Goal: Task Accomplishment & Management: Use online tool/utility

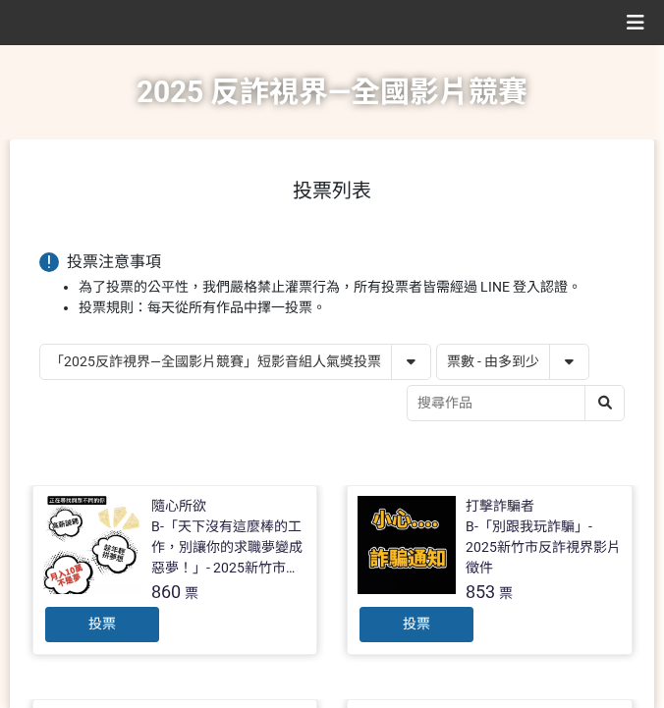
select select "vote"
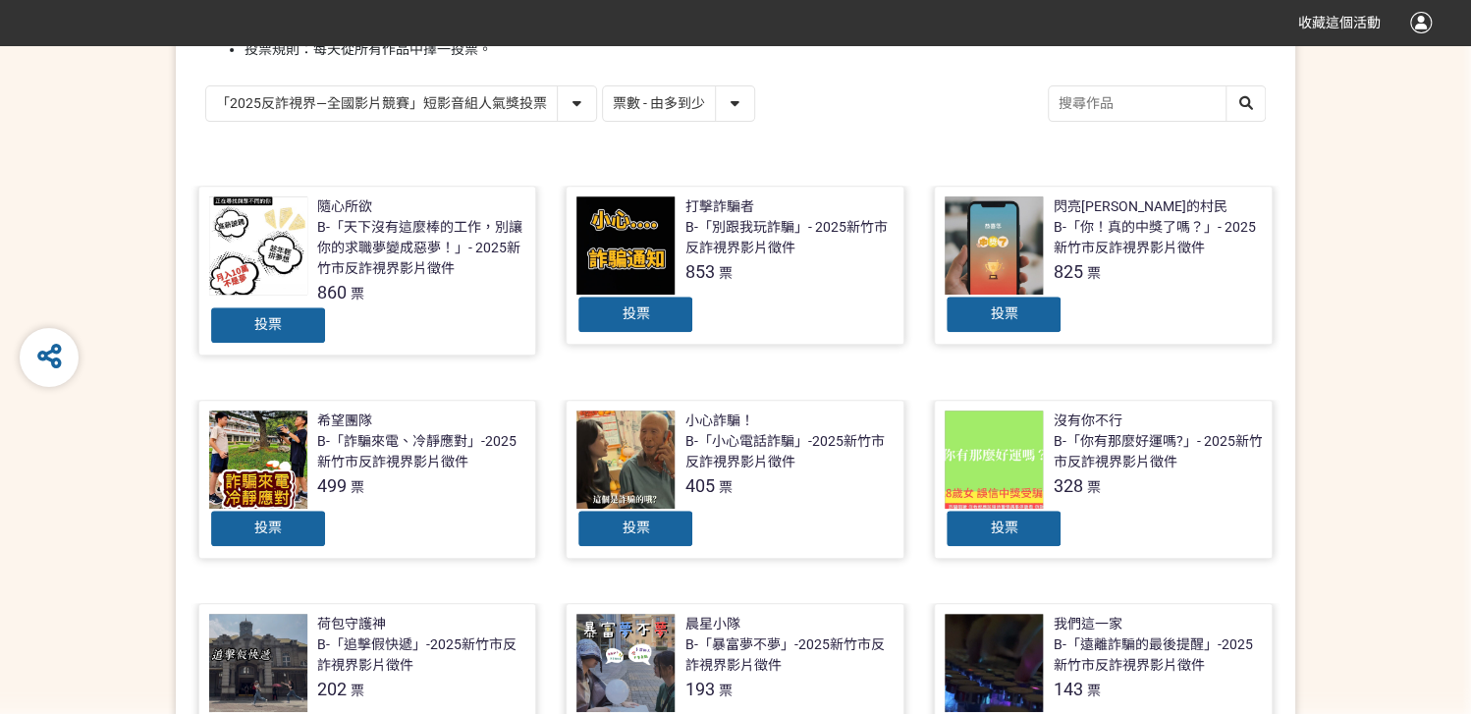
scroll to position [356, 0]
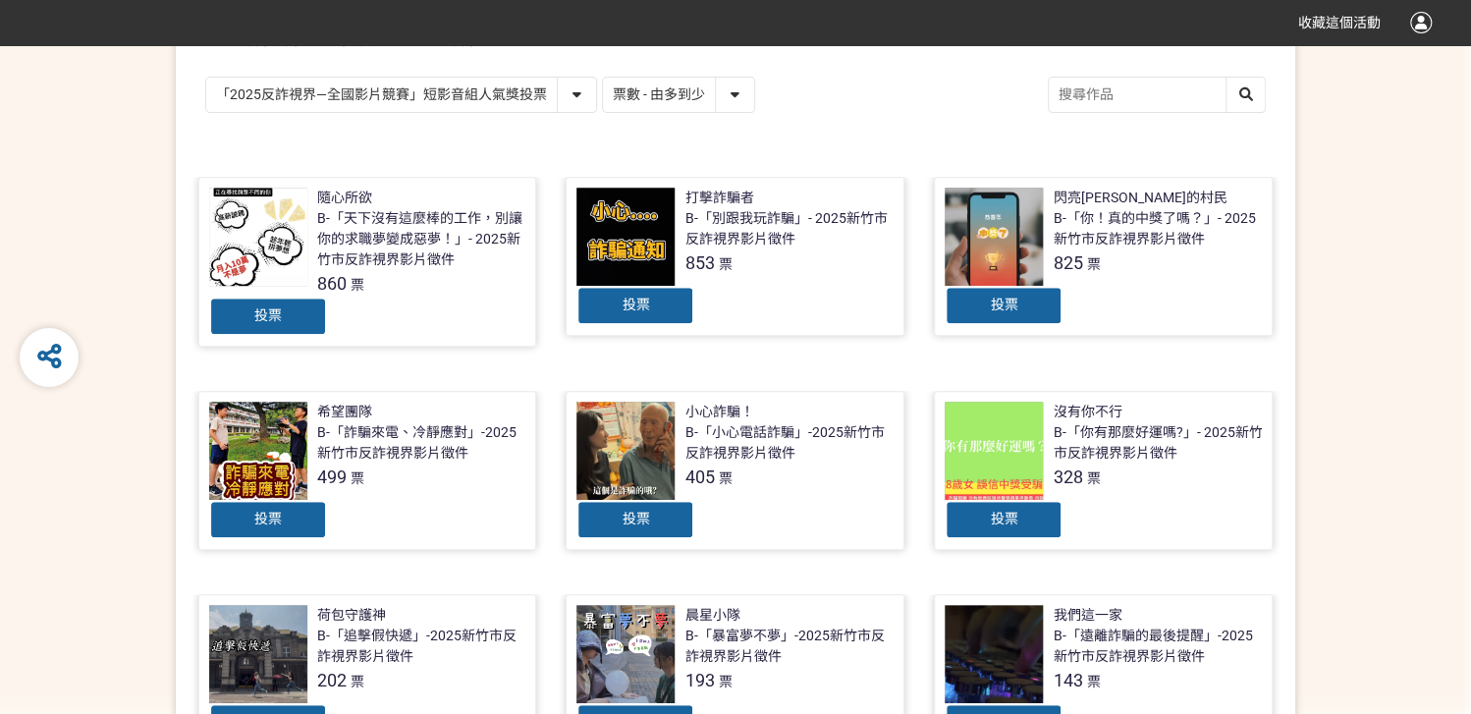
click at [287, 322] on div "投票" at bounding box center [268, 316] width 118 height 39
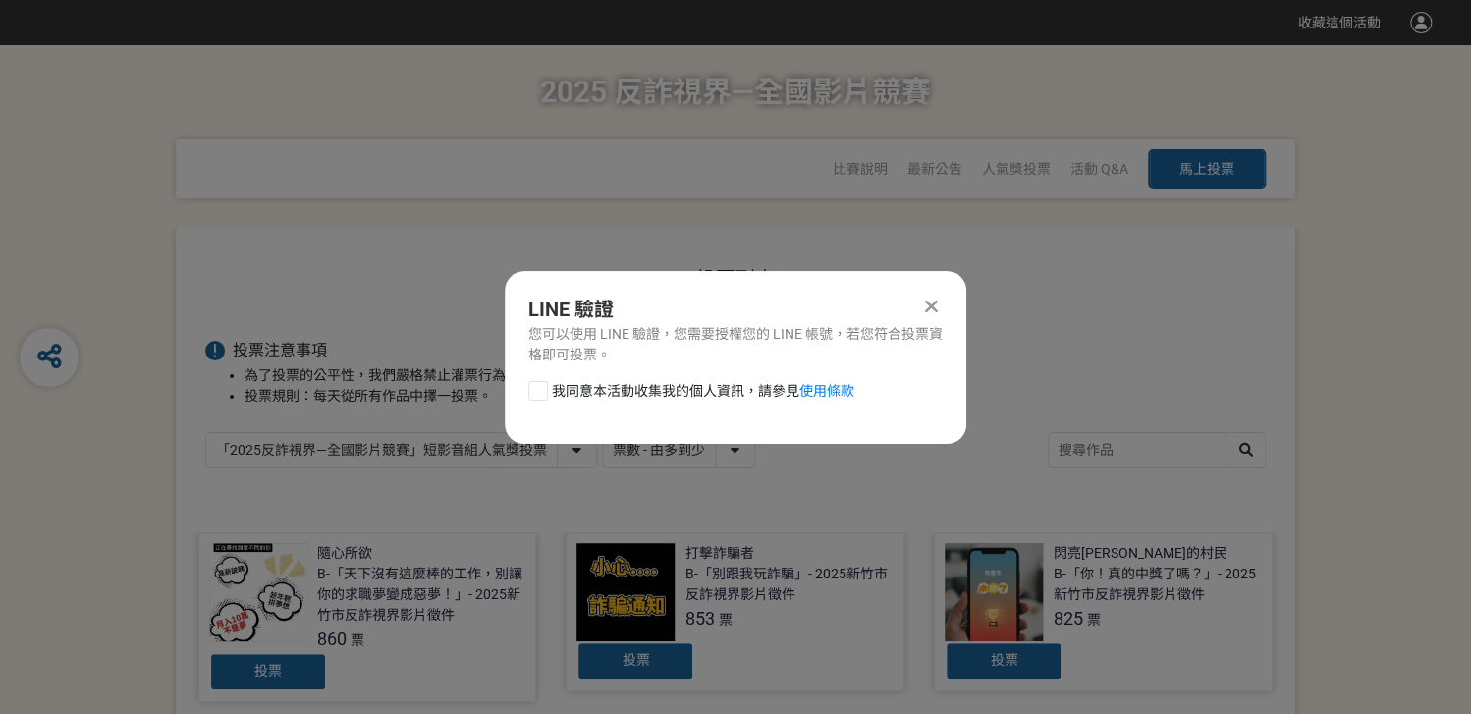
scroll to position [0, 0]
click at [577, 381] on span "我同意本活動收集我的個人資訊，請參見 使用條款" at bounding box center [703, 391] width 302 height 21
click at [542, 384] on input "我同意本活動收集我的個人資訊，請參見 使用條款" at bounding box center [535, 390] width 13 height 13
checkbox input "false"
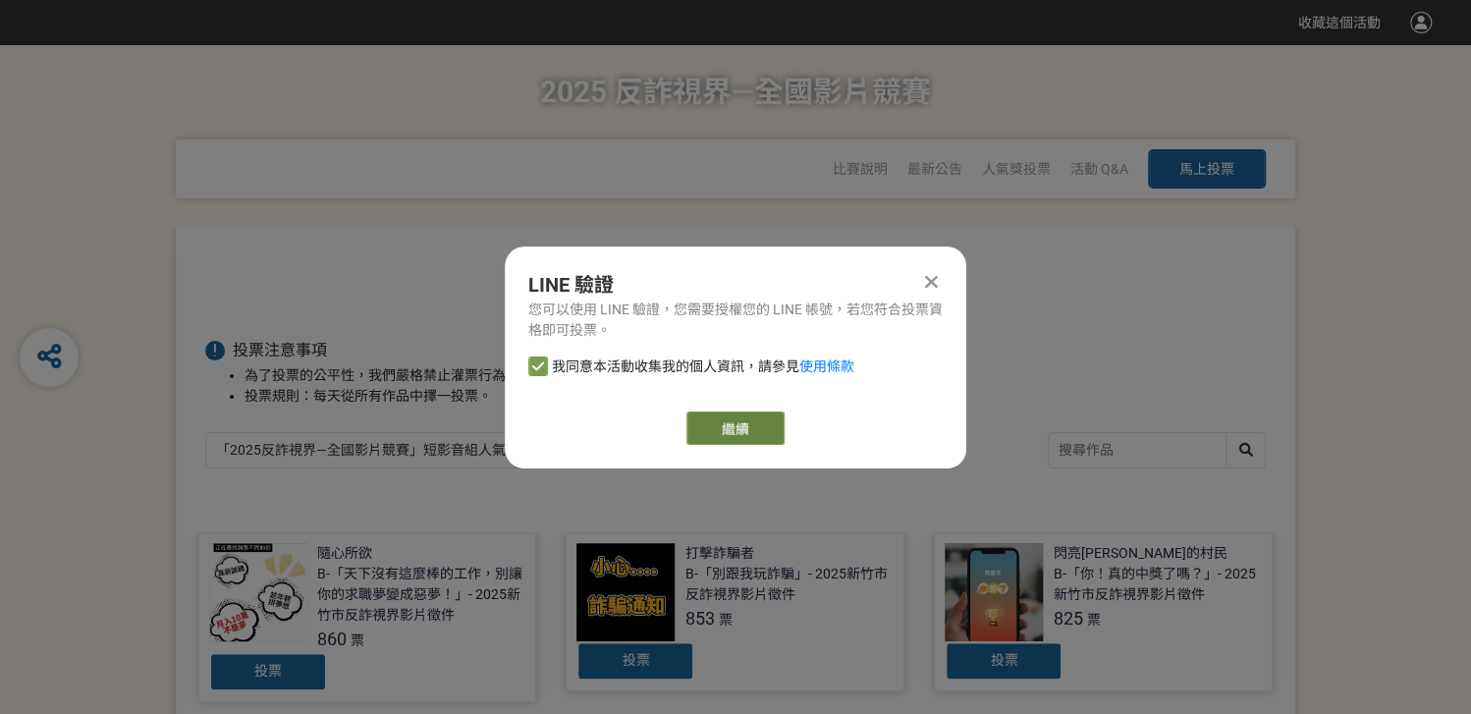
click at [663, 430] on link "繼續" at bounding box center [736, 428] width 98 height 33
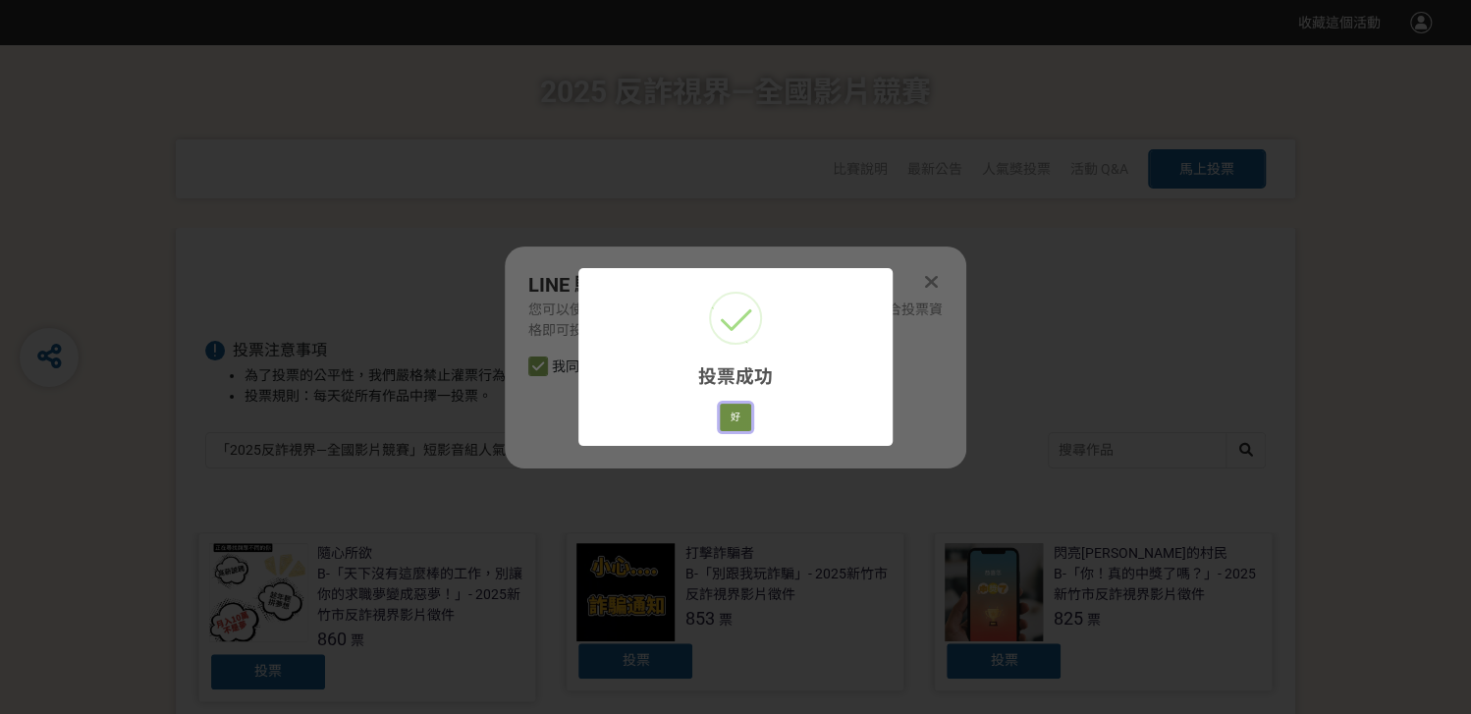
click at [663, 416] on button "好" at bounding box center [735, 417] width 31 height 27
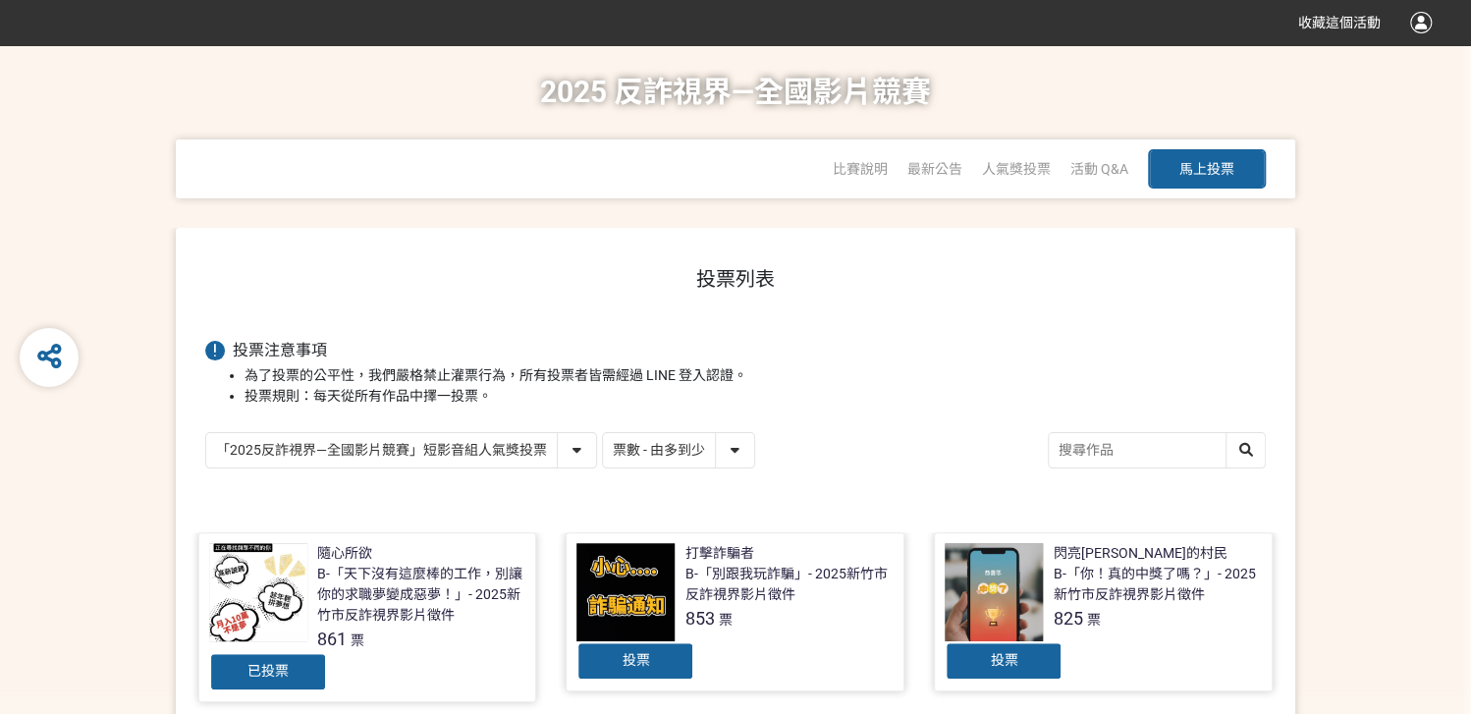
scroll to position [279, 0]
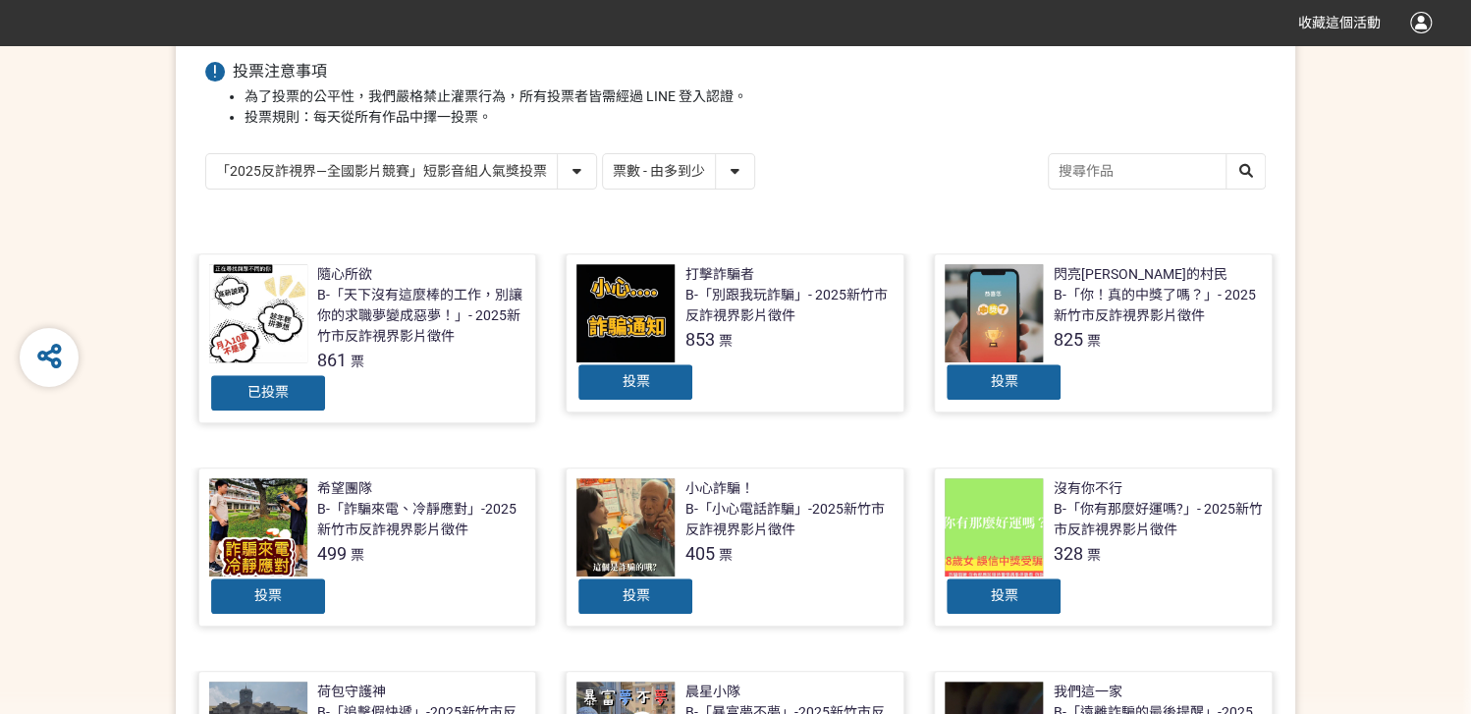
click at [542, 150] on div "投票列表 投票注意事項 為了投票的公平性，我們嚴格禁止灌票行為，所有投票者皆需經過 LINE 登入認證。 投票規則：每天從所有作品中擇一投票。 「2025反詐…" at bounding box center [736, 585] width 1120 height 1273
click at [539, 162] on select "「2025反詐視界—全國影片競賽」短影音組人氣獎投票 「2025反詐視界—全國影片競賽」短片組人氣獎投票" at bounding box center [401, 171] width 390 height 34
click at [647, 504] on div at bounding box center [626, 527] width 98 height 98
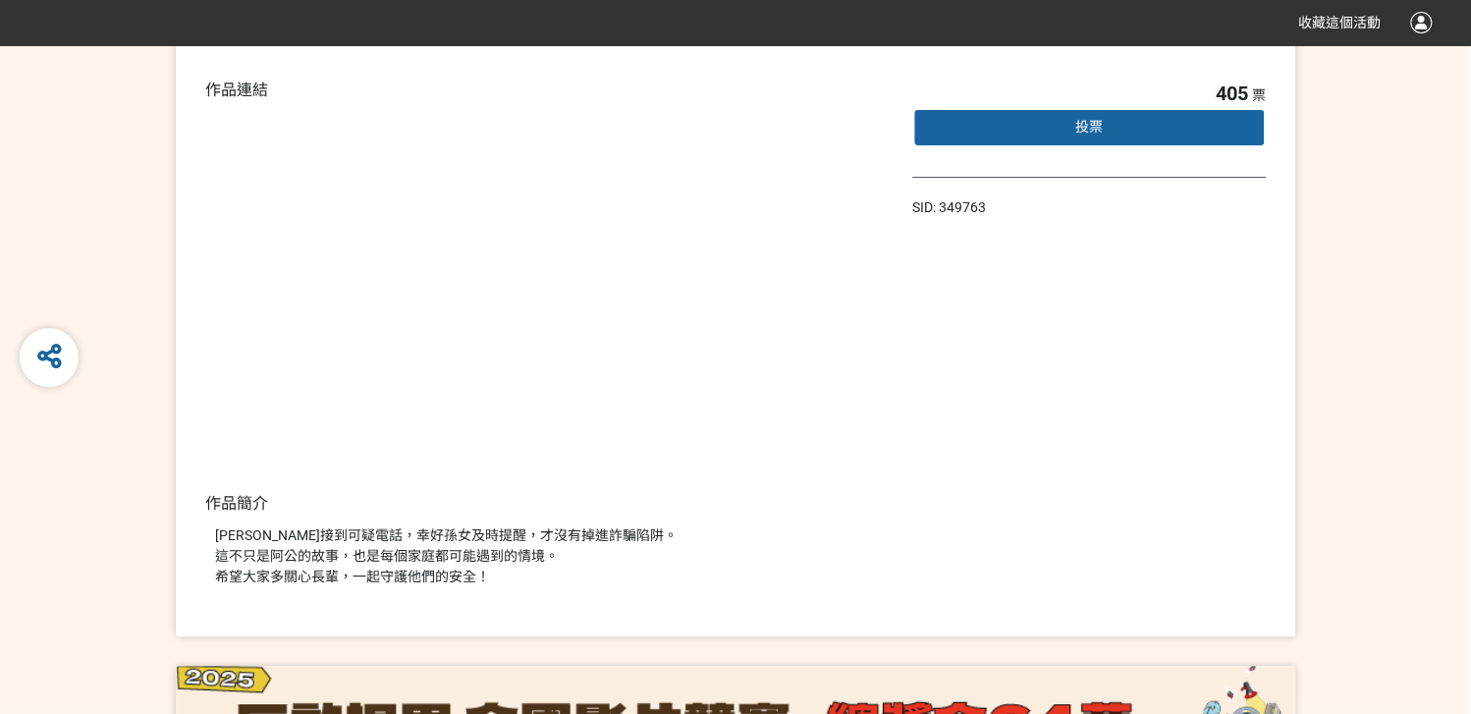
scroll to position [196, 0]
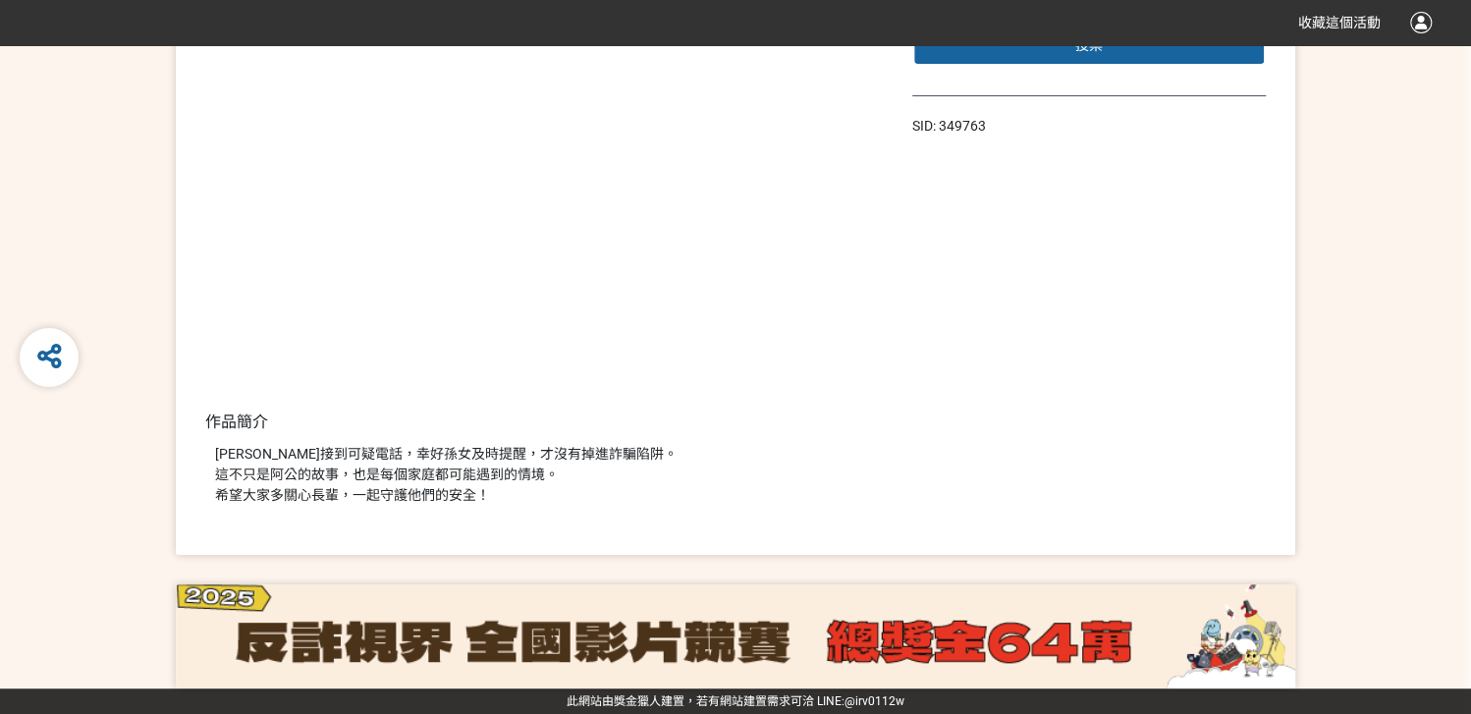
select select "vote"
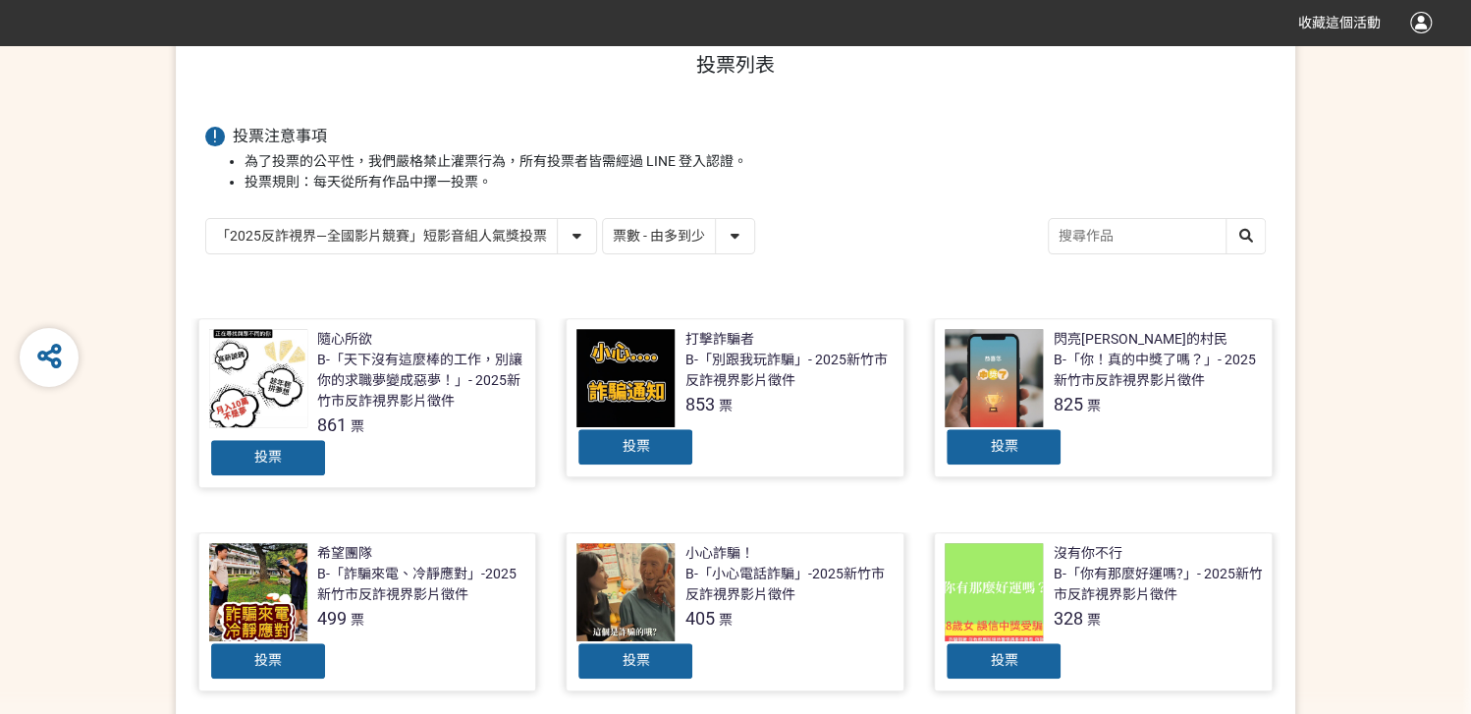
scroll to position [213, 0]
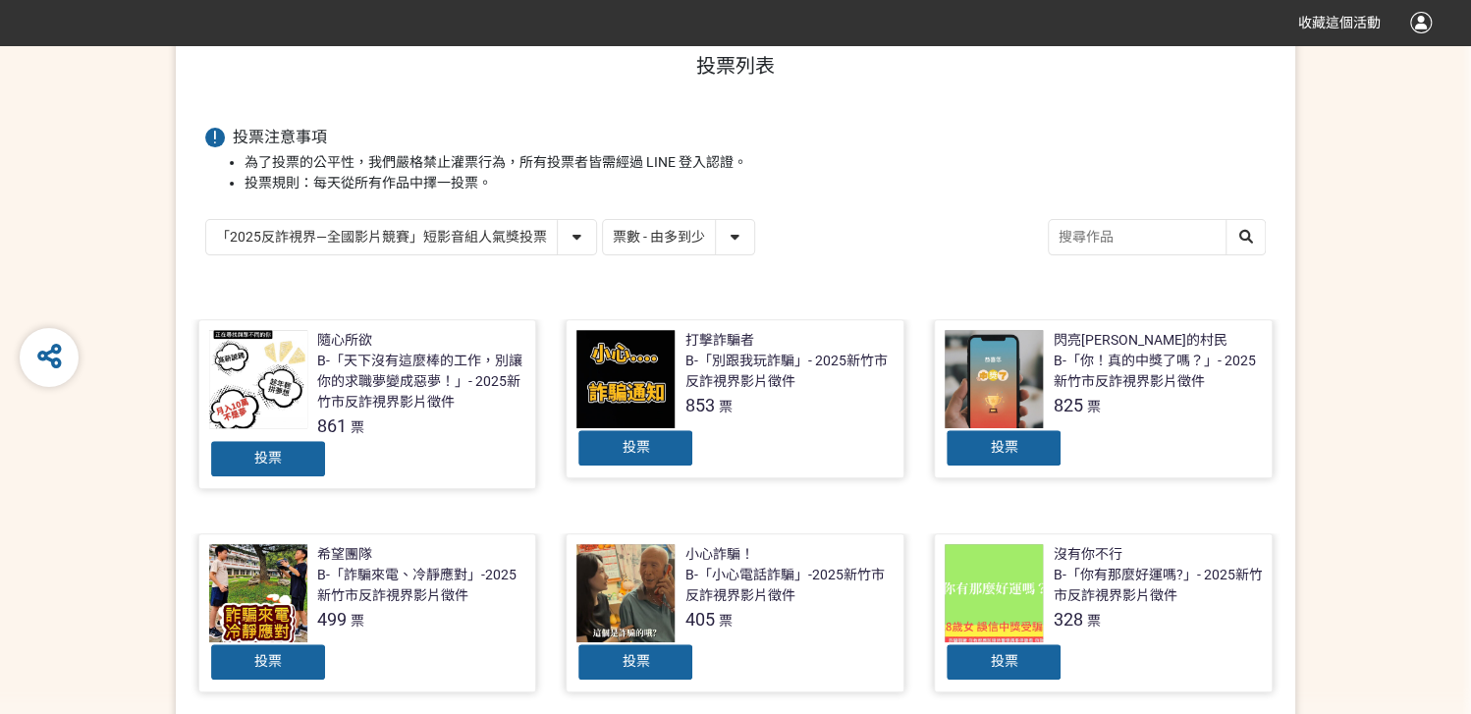
click at [492, 239] on select "「2025反詐視界—全國影片競賽」短影音組人氣獎投票 「2025反詐視界—全國影片競賽」短片組人氣獎投票" at bounding box center [401, 237] width 390 height 34
select select "13146"
click at [206, 220] on select "「2025反詐視界—全國影片競賽」短影音組人氣獎投票 「2025反詐視界—全國影片競賽」短片組人氣獎投票" at bounding box center [401, 237] width 390 height 34
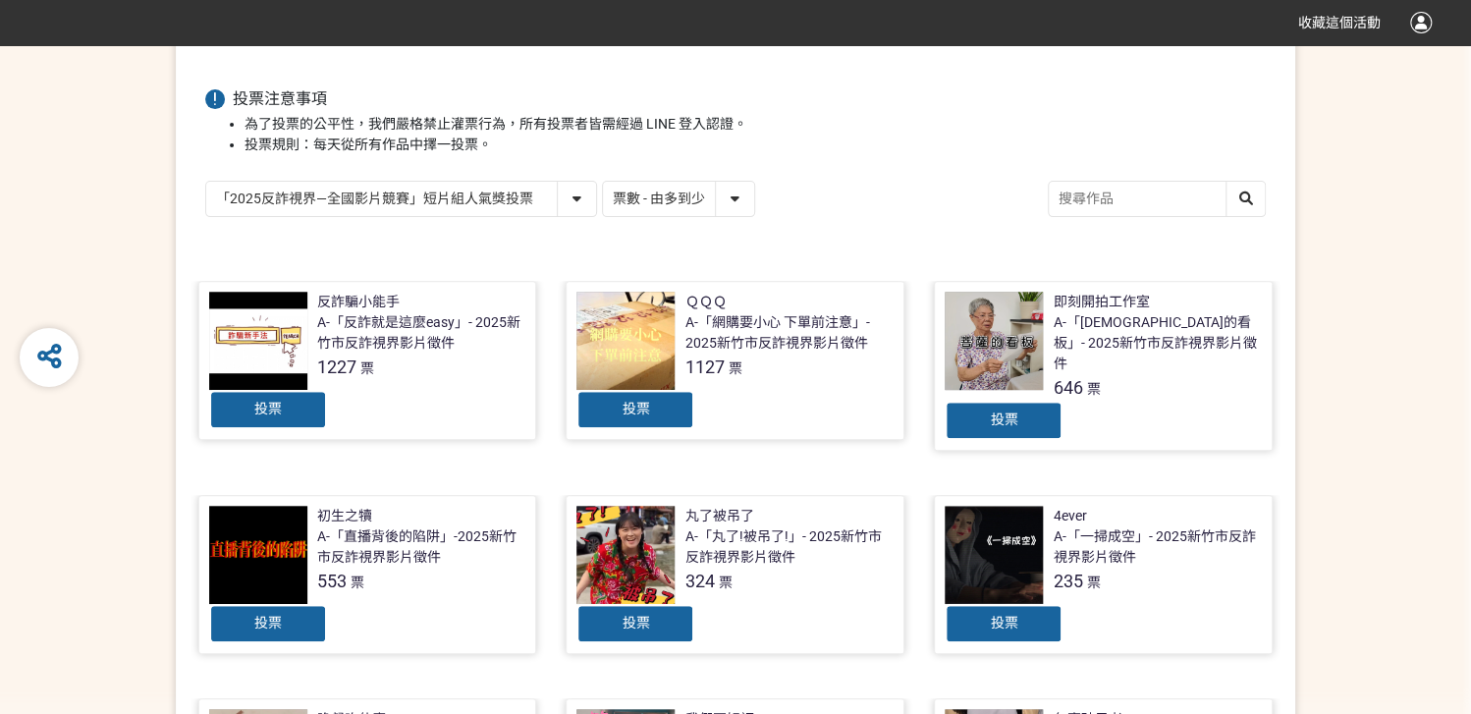
scroll to position [261, 0]
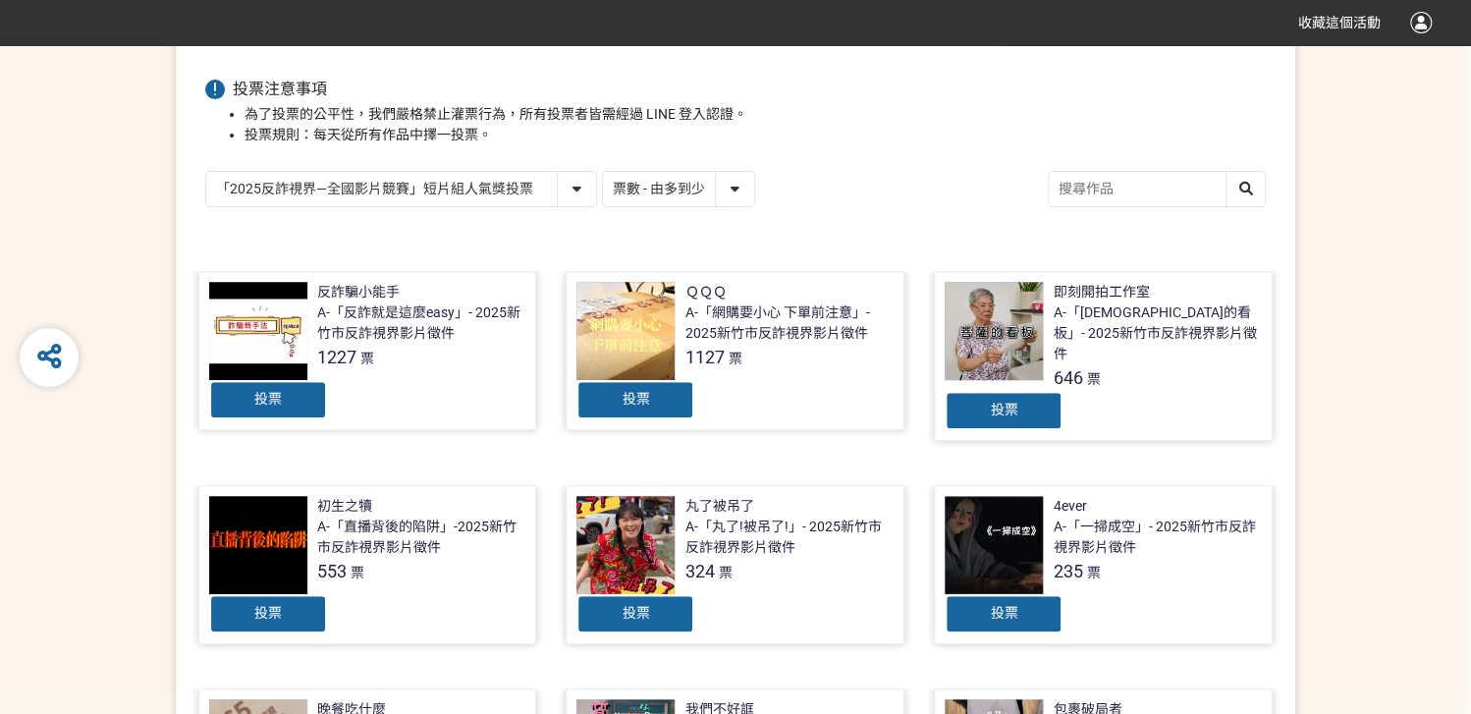
click at [280, 402] on span "投票" at bounding box center [267, 399] width 27 height 16
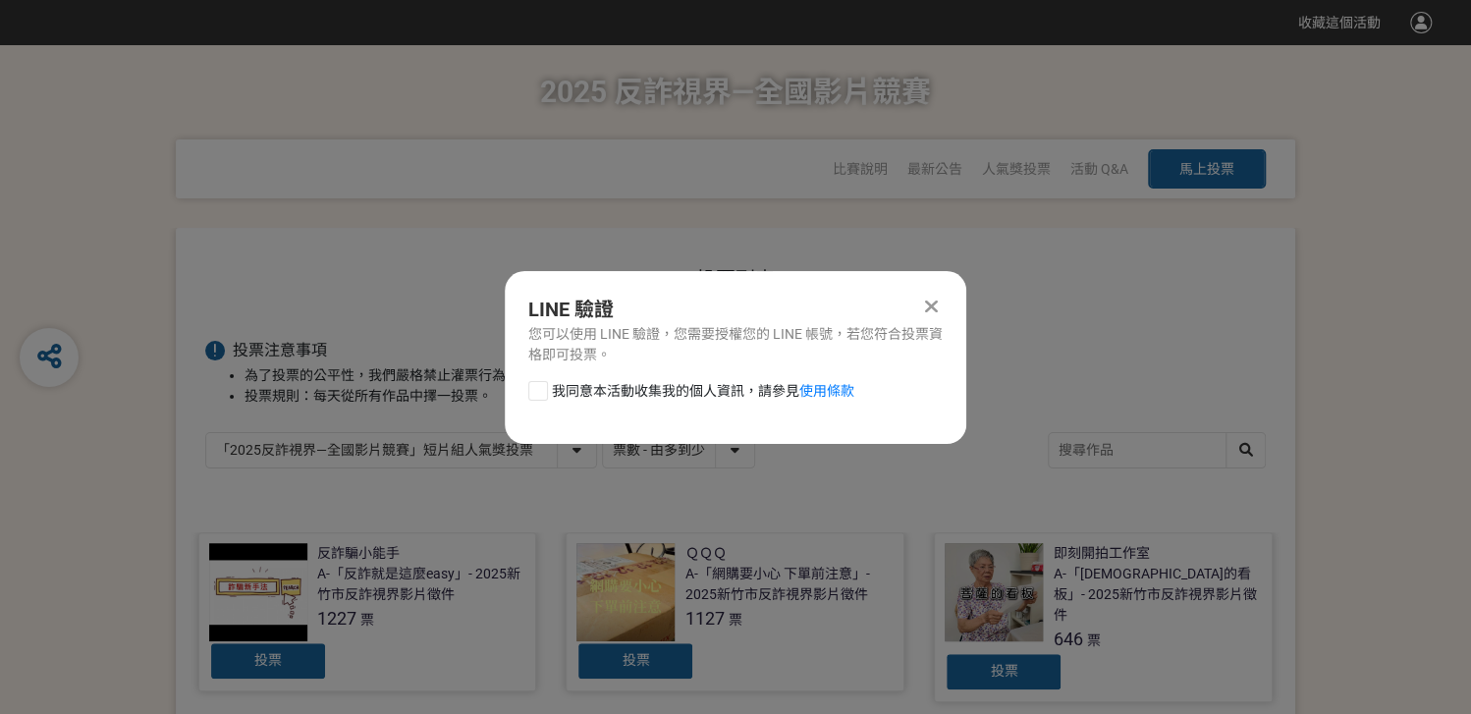
scroll to position [0, 0]
click at [632, 373] on div "LINE 驗證 您可以使用 LINE 驗證，您需要授權您的 LINE 帳號，若您符合投票資格即可投票。 我同意本活動收集我的個人資訊，請參見 使用條款" at bounding box center [736, 357] width 462 height 173
click at [632, 381] on span "我同意本活動收集我的個人資訊，請參見 使用條款" at bounding box center [703, 391] width 302 height 21
click at [542, 384] on input "我同意本活動收集我的個人資訊，請參見 使用條款" at bounding box center [535, 390] width 13 height 13
checkbox input "false"
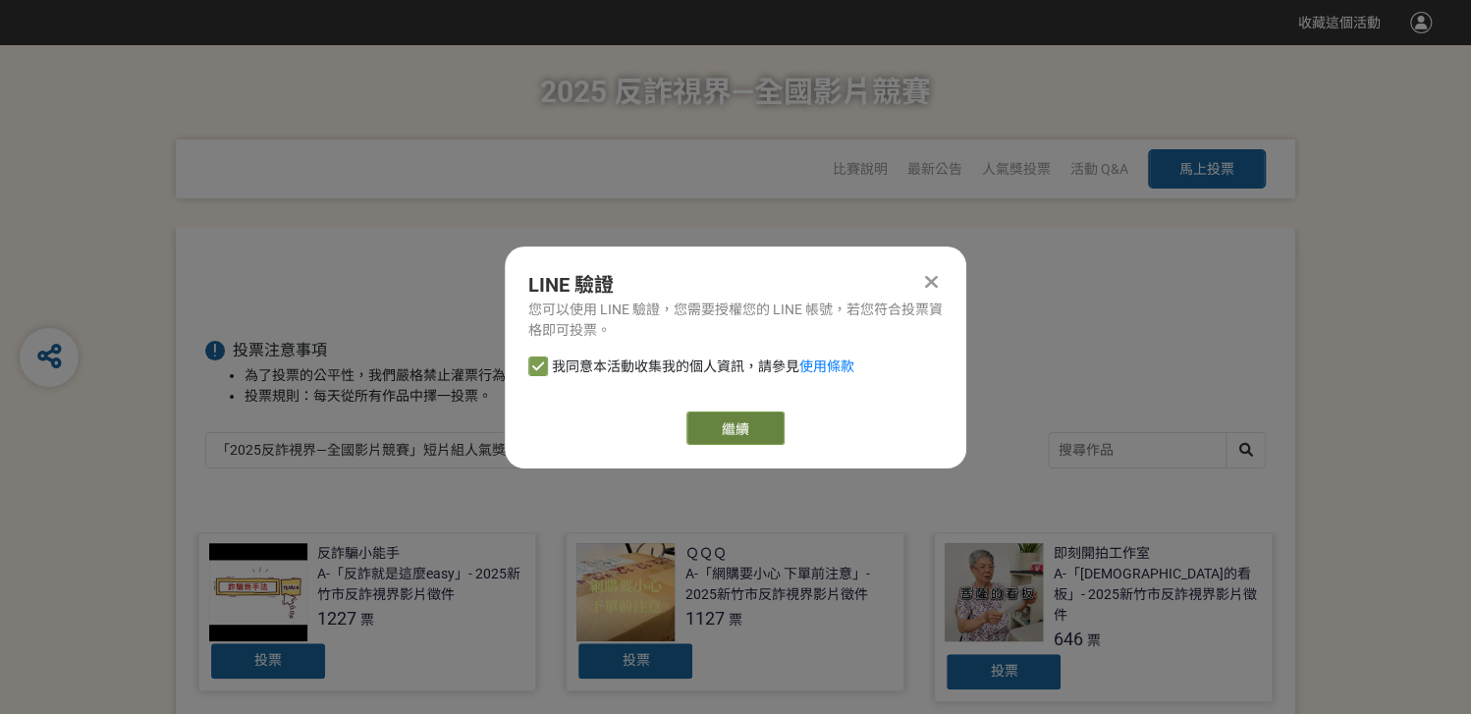
click at [663, 416] on link "繼續" at bounding box center [736, 428] width 98 height 33
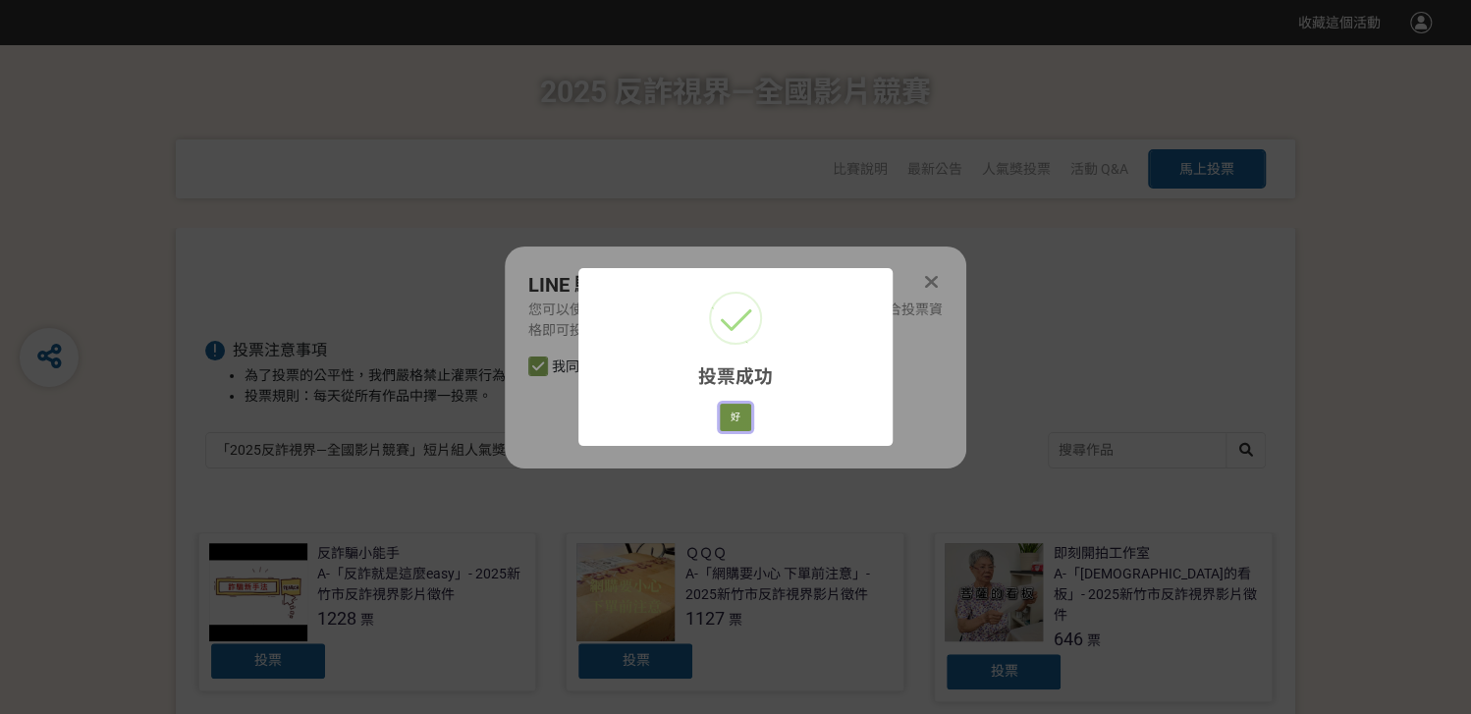
click at [663, 427] on button "好" at bounding box center [735, 417] width 31 height 27
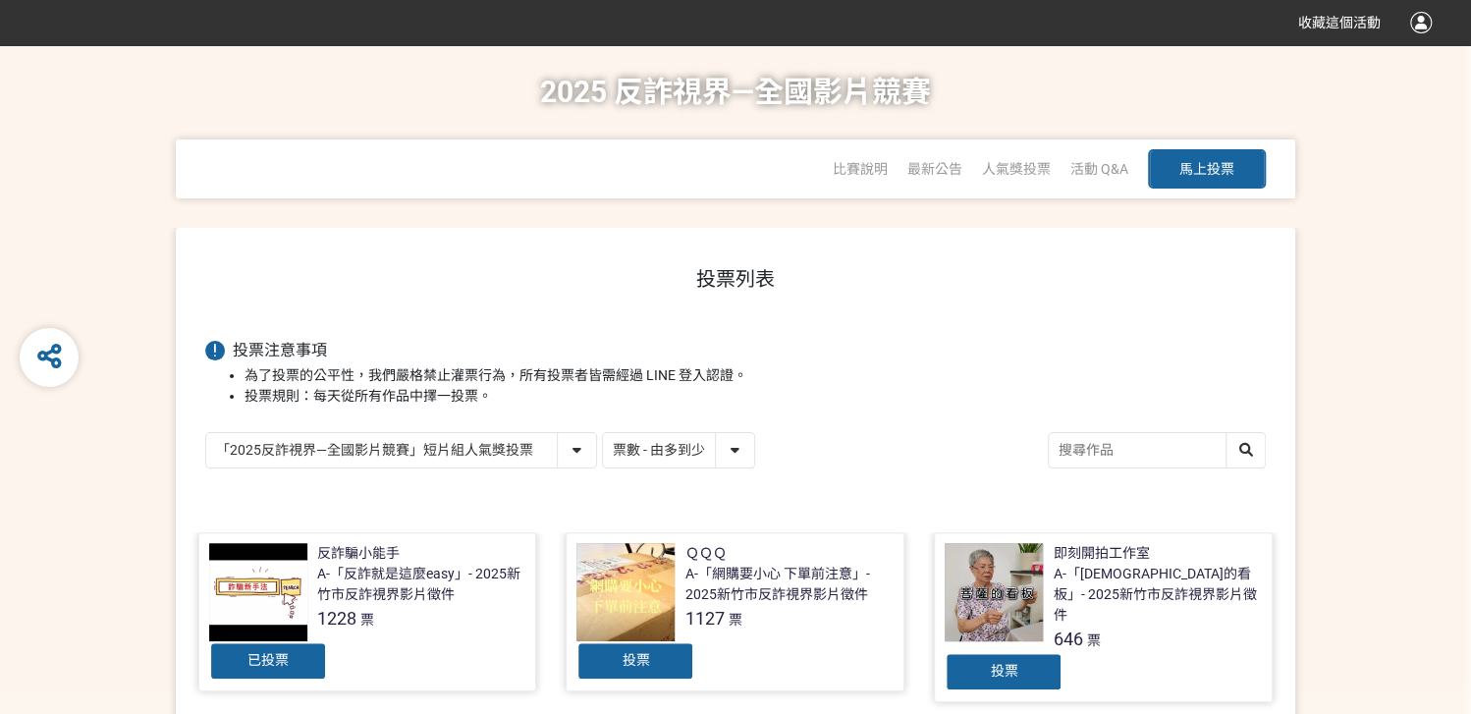
scroll to position [223, 0]
